Goal: Task Accomplishment & Management: Use online tool/utility

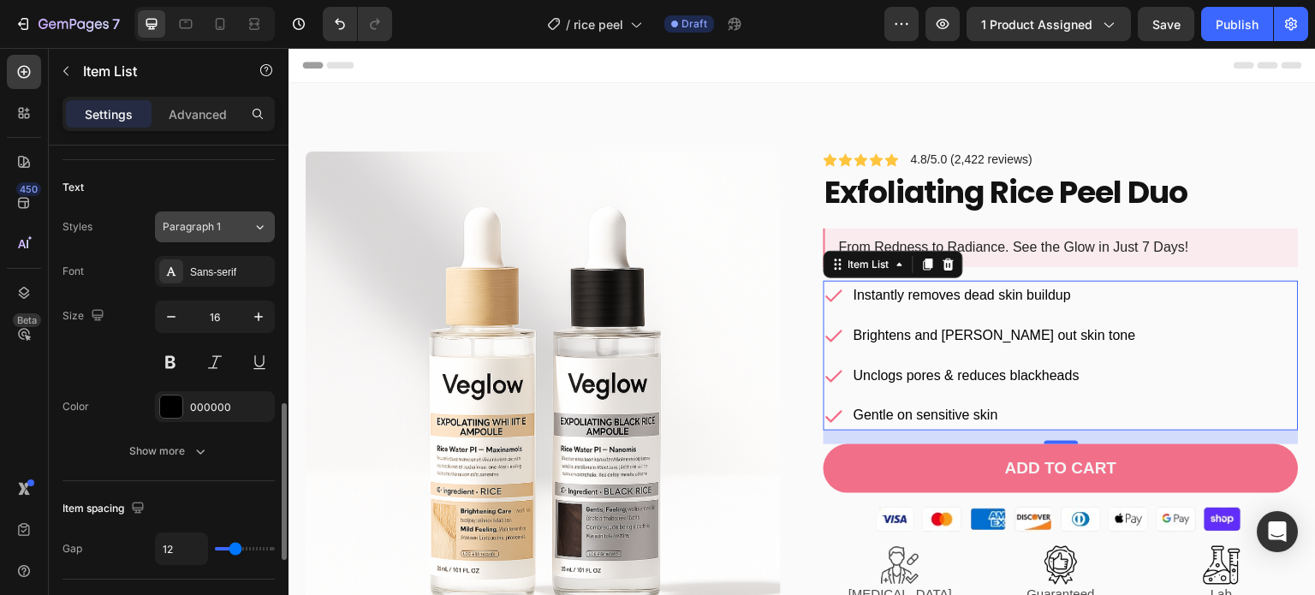
scroll to position [538, 0]
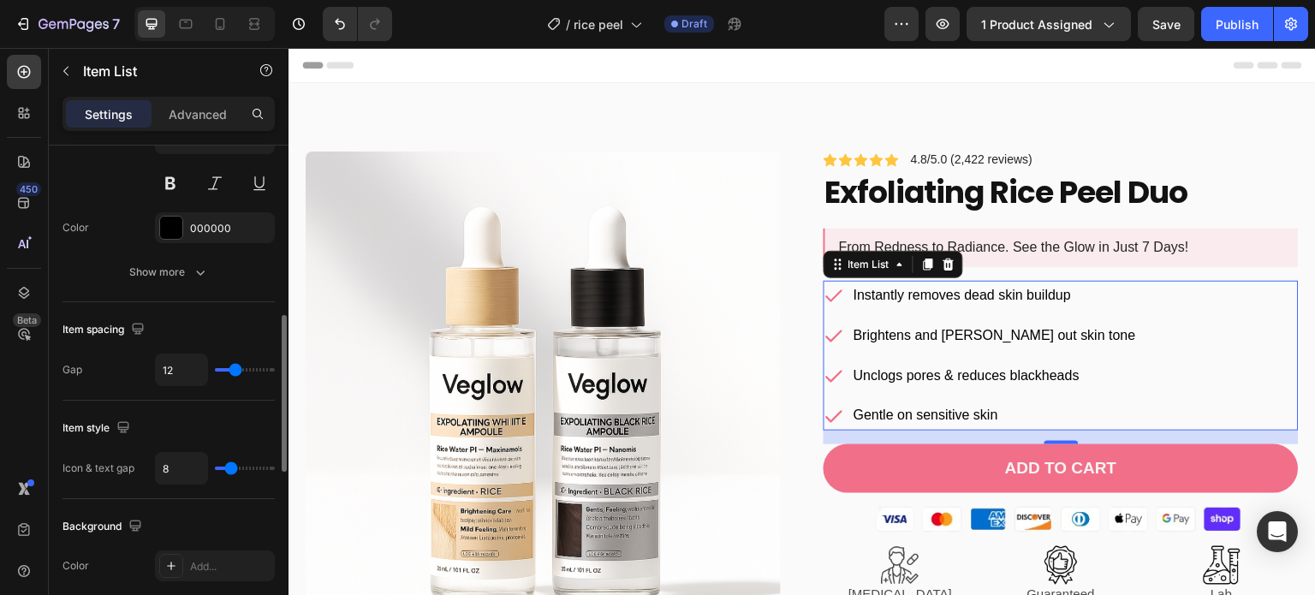
type input "10"
type input "4"
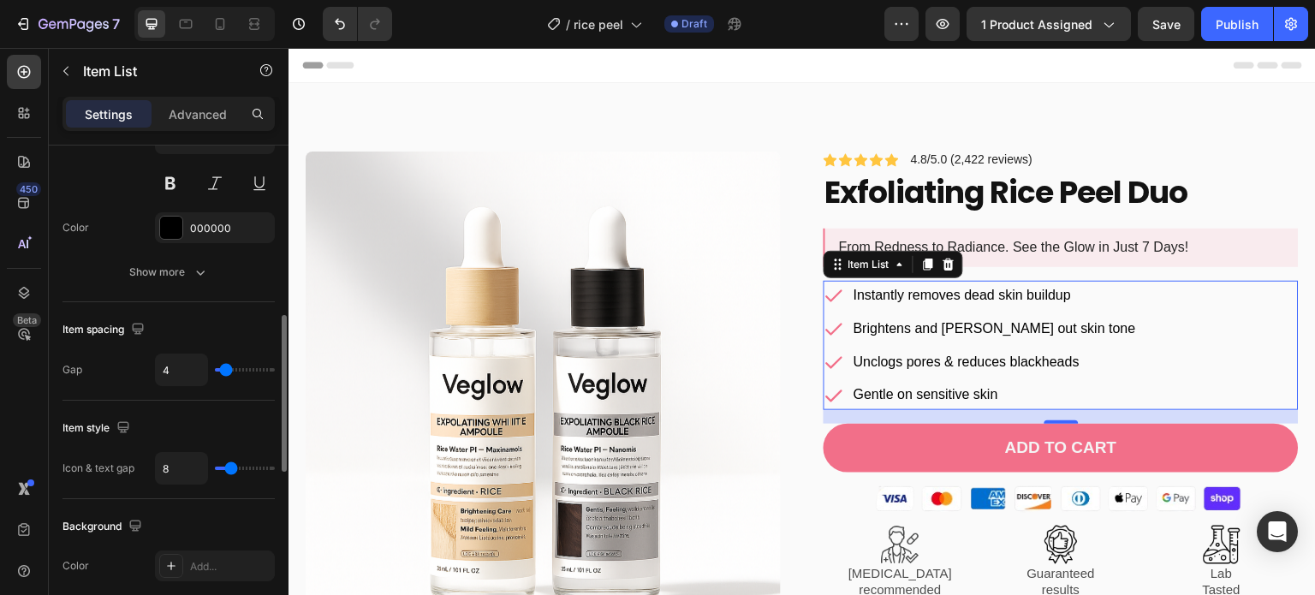
type input "3"
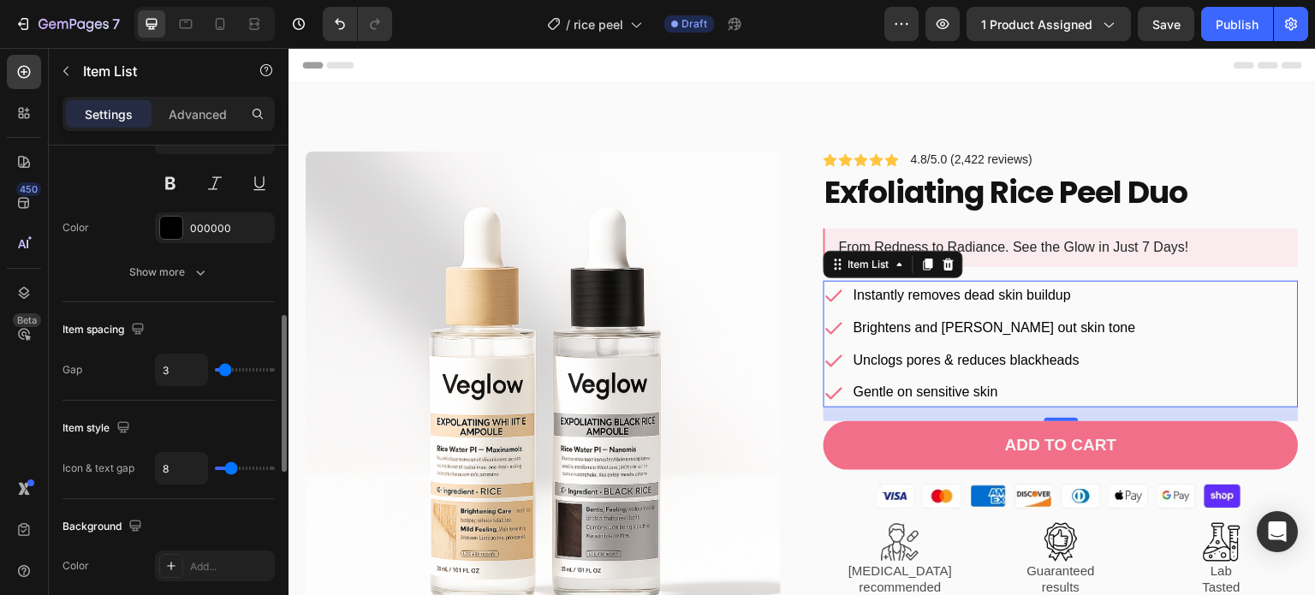
type input "4"
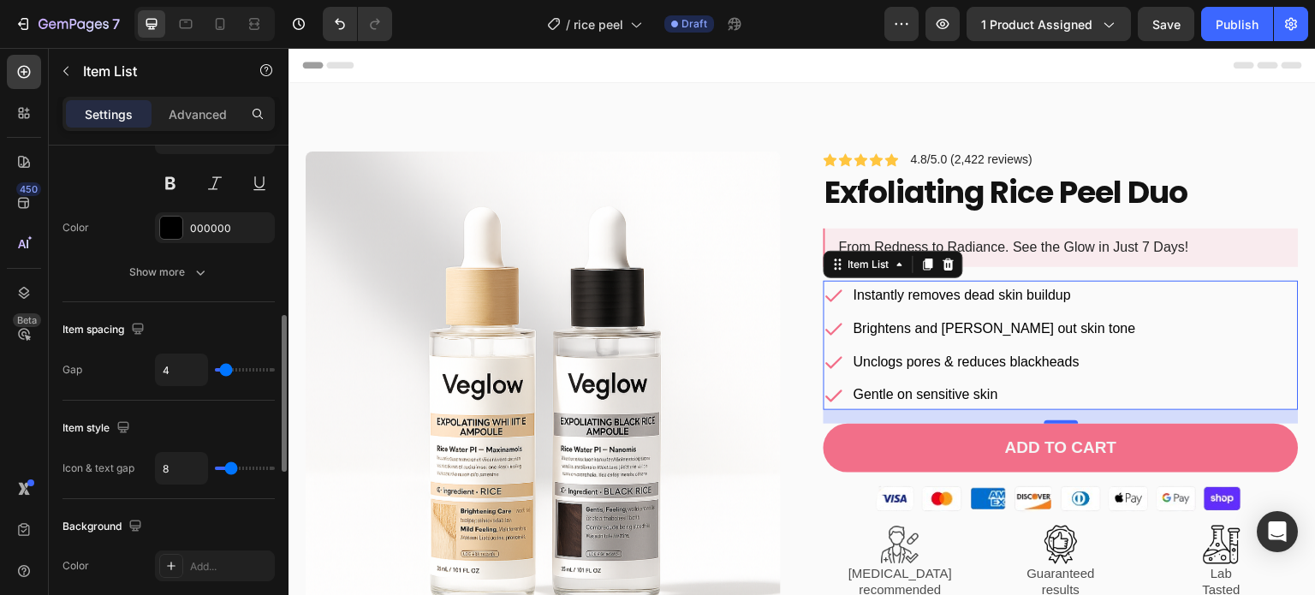
type input "4"
click at [226, 368] on input "range" at bounding box center [245, 369] width 60 height 3
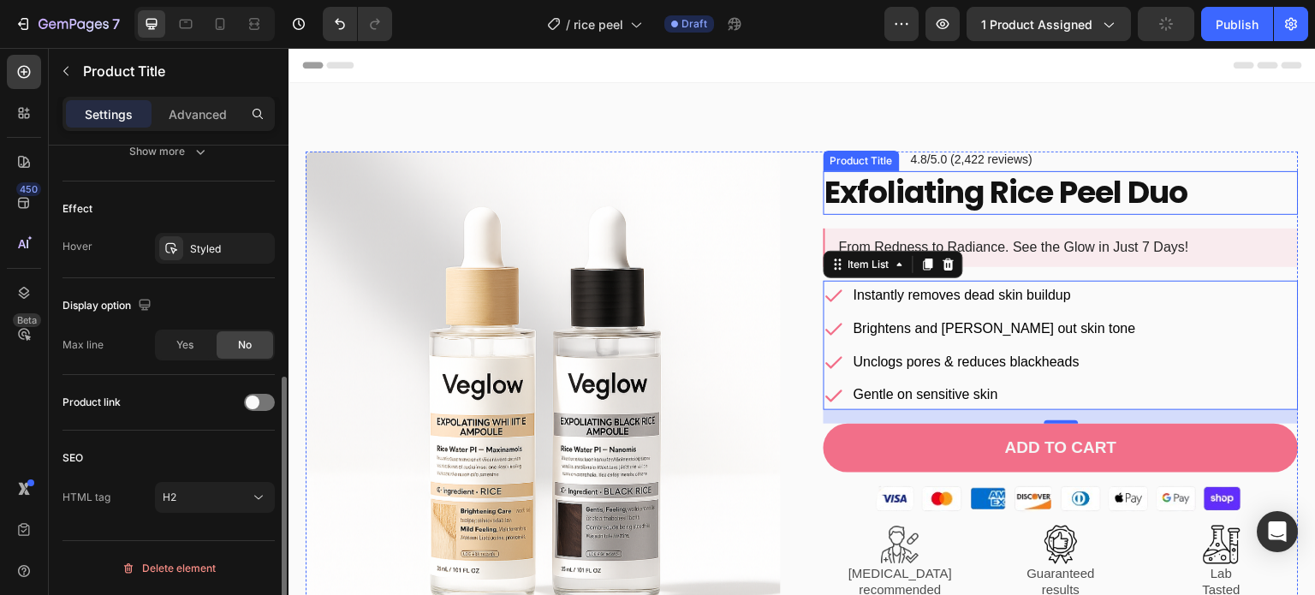
click at [1156, 199] on h2 "Exfoliating Rice Peel Duo" at bounding box center [1061, 193] width 475 height 44
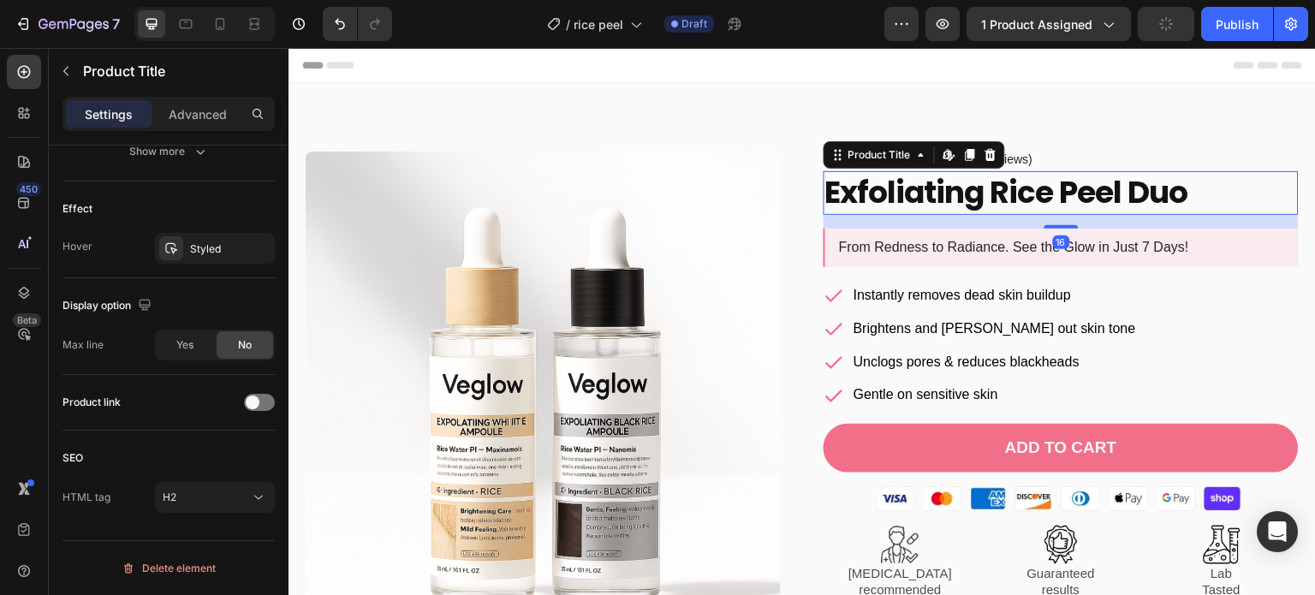
scroll to position [0, 0]
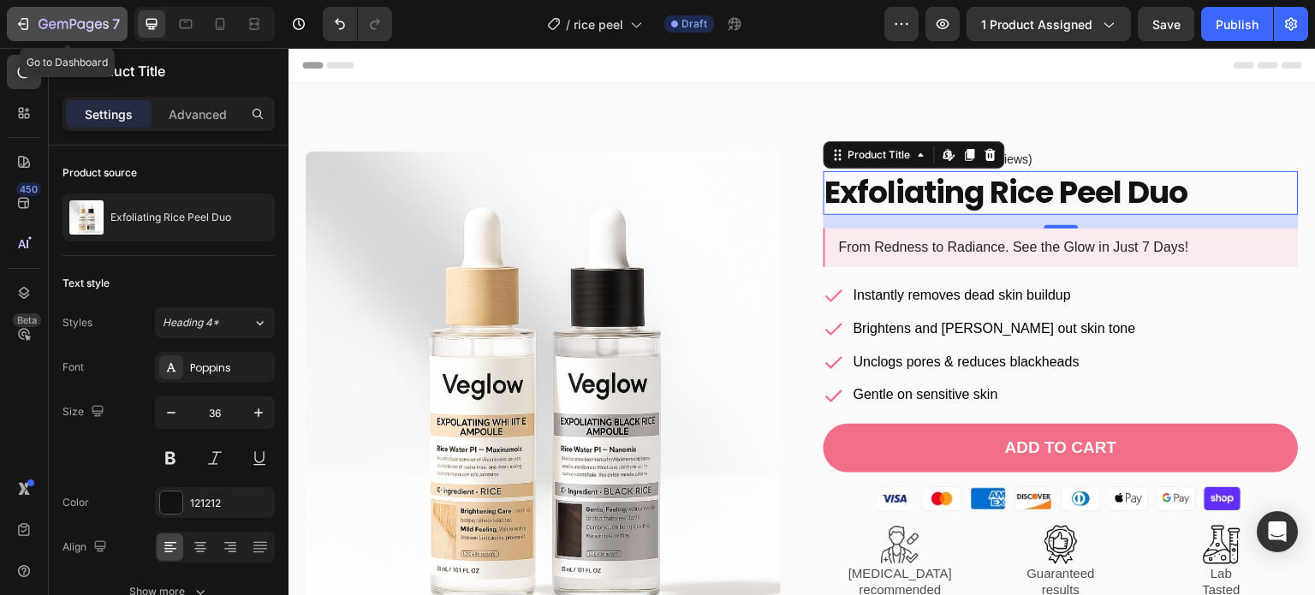
click at [65, 18] on icon "button" at bounding box center [74, 25] width 70 height 15
